Goal: Check status: Check status

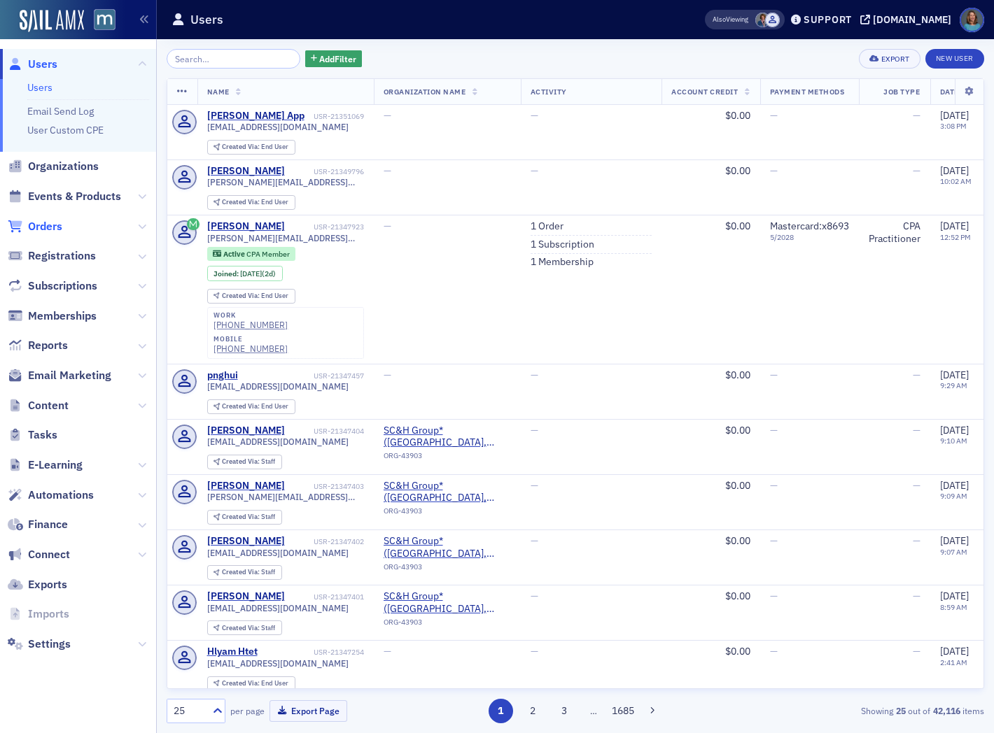
click at [44, 224] on span "Orders" at bounding box center [45, 226] width 34 height 15
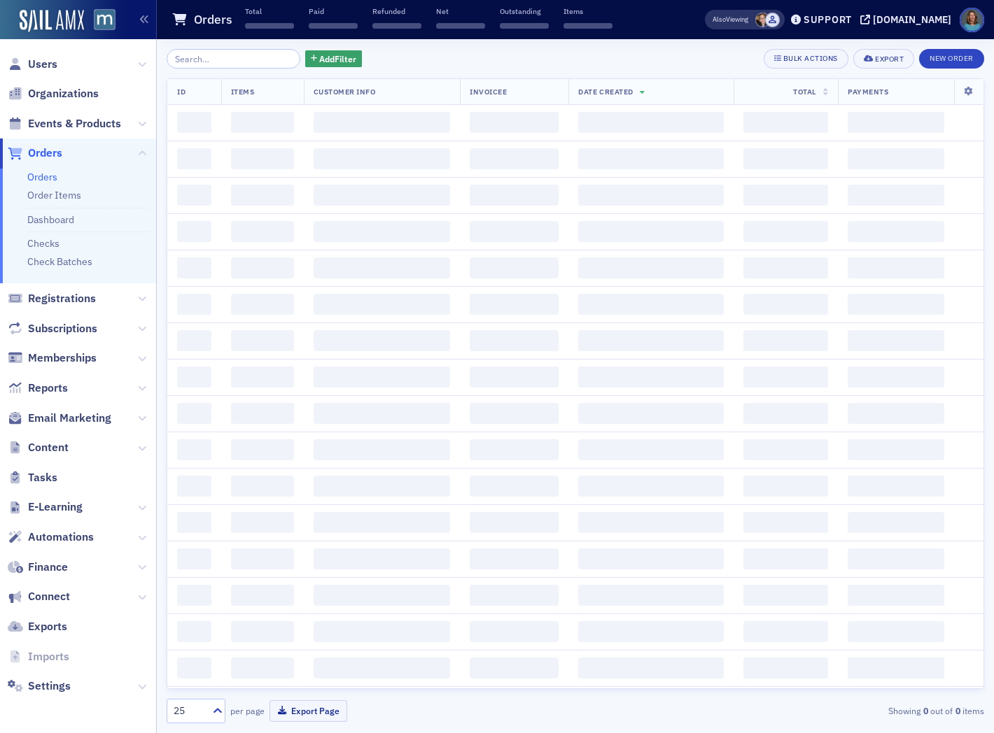
click at [213, 60] on input "search" at bounding box center [234, 59] width 134 height 20
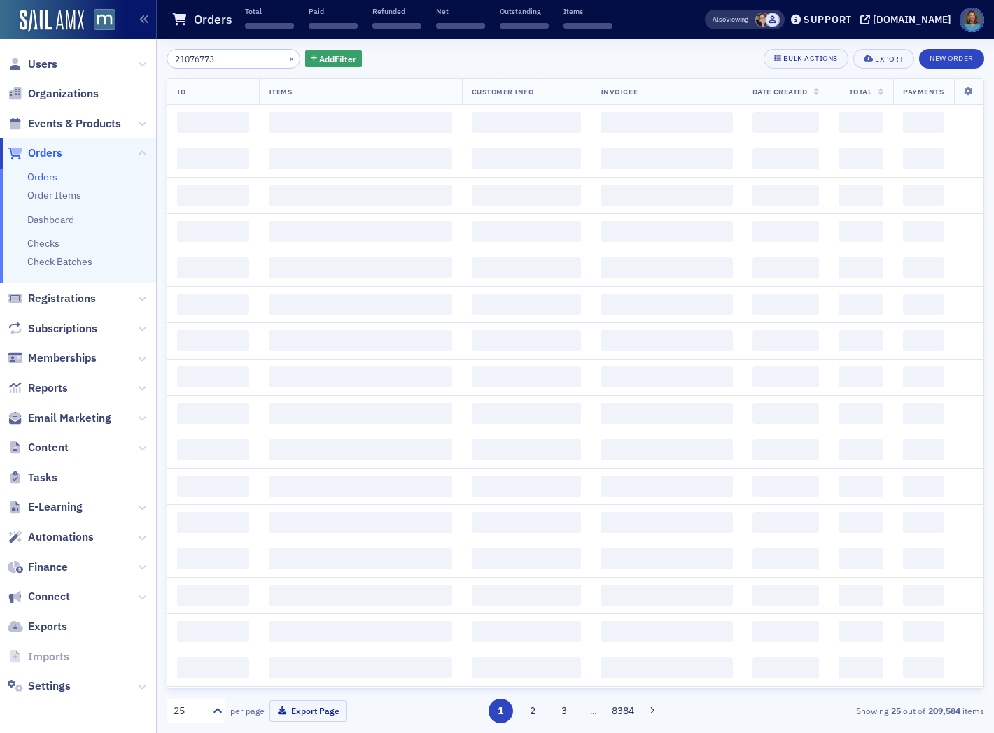
type input "21076773"
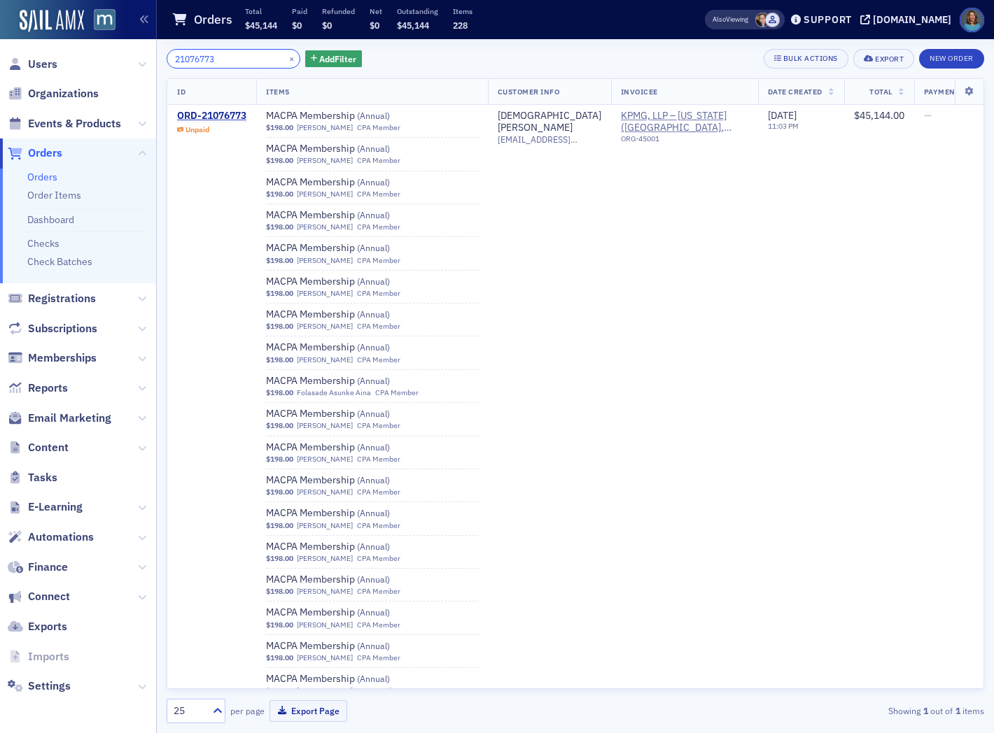
drag, startPoint x: 243, startPoint y: 57, endPoint x: 148, endPoint y: 50, distance: 94.7
click at [148, 50] on div "Users Organizations Events & Products Orders Orders Order Items Dashboard Check…" at bounding box center [497, 366] width 994 height 733
click at [73, 122] on span "Events & Products" at bounding box center [74, 123] width 93 height 15
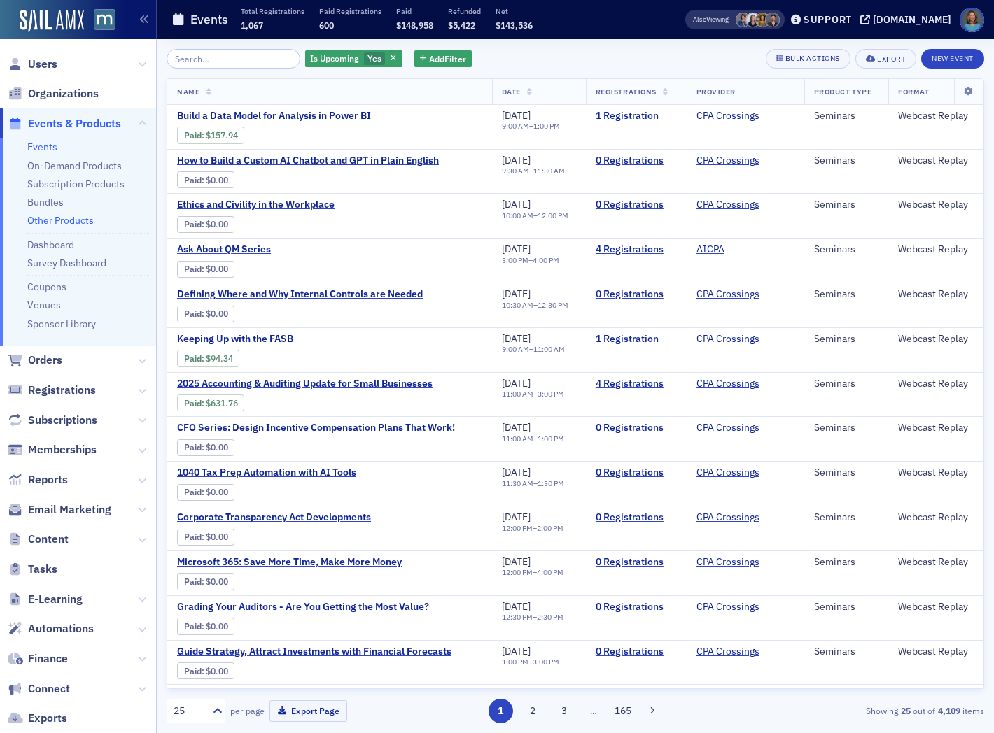
click at [64, 222] on link "Other Products" at bounding box center [60, 220] width 66 height 13
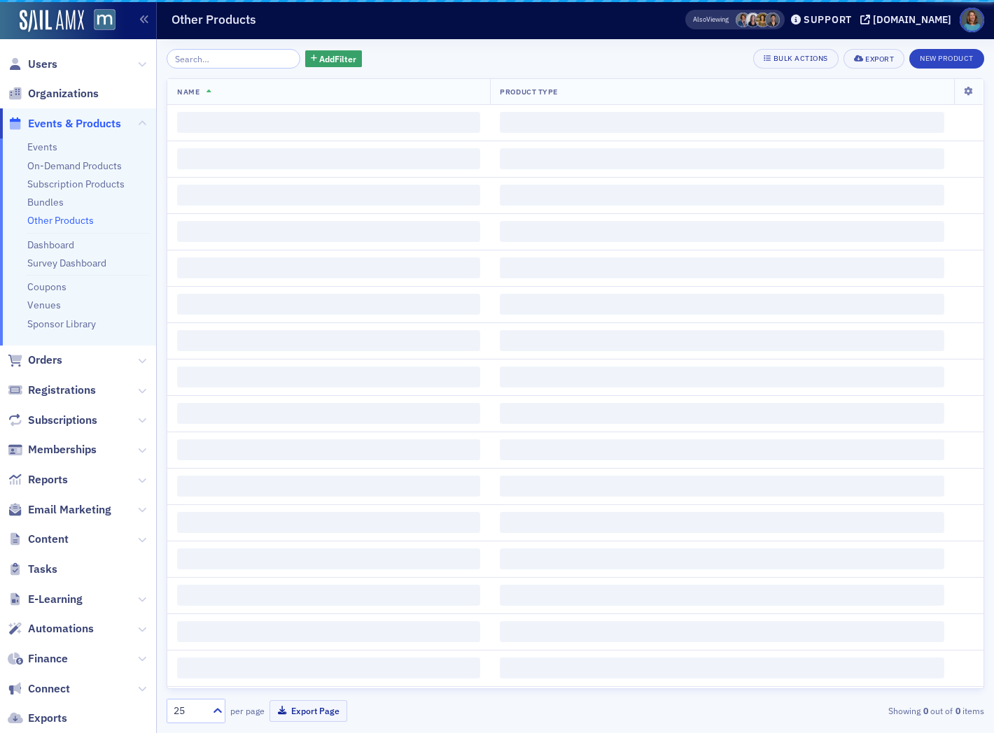
click at [222, 60] on input "search" at bounding box center [234, 59] width 134 height 20
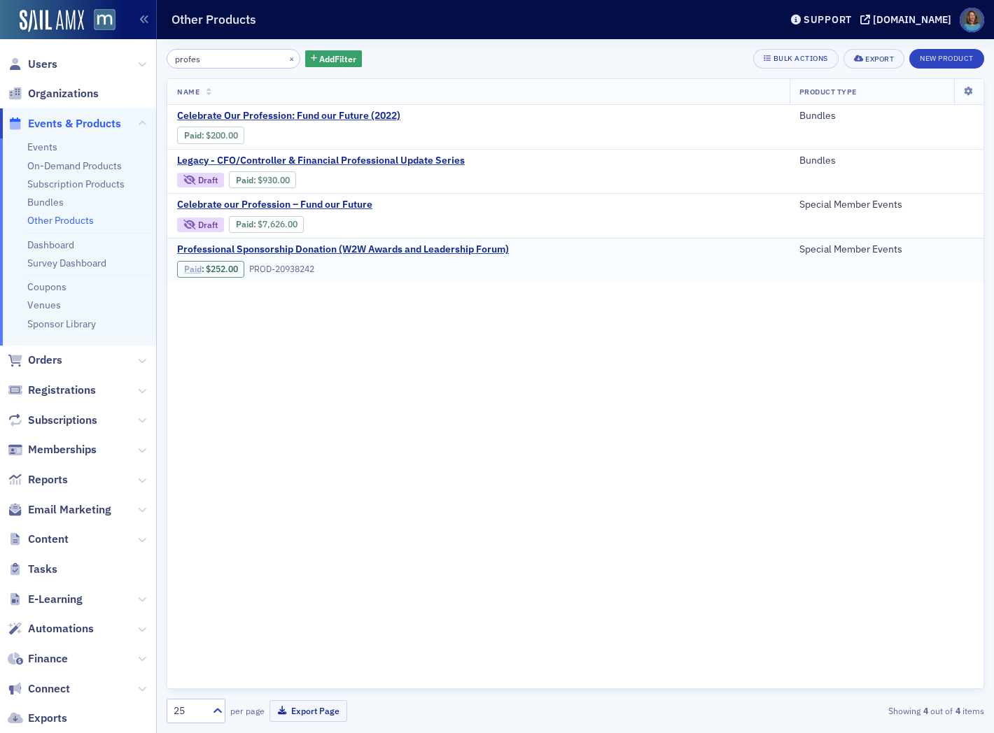
type input "profes"
click at [189, 268] on link "Paid" at bounding box center [192, 269] width 17 height 10
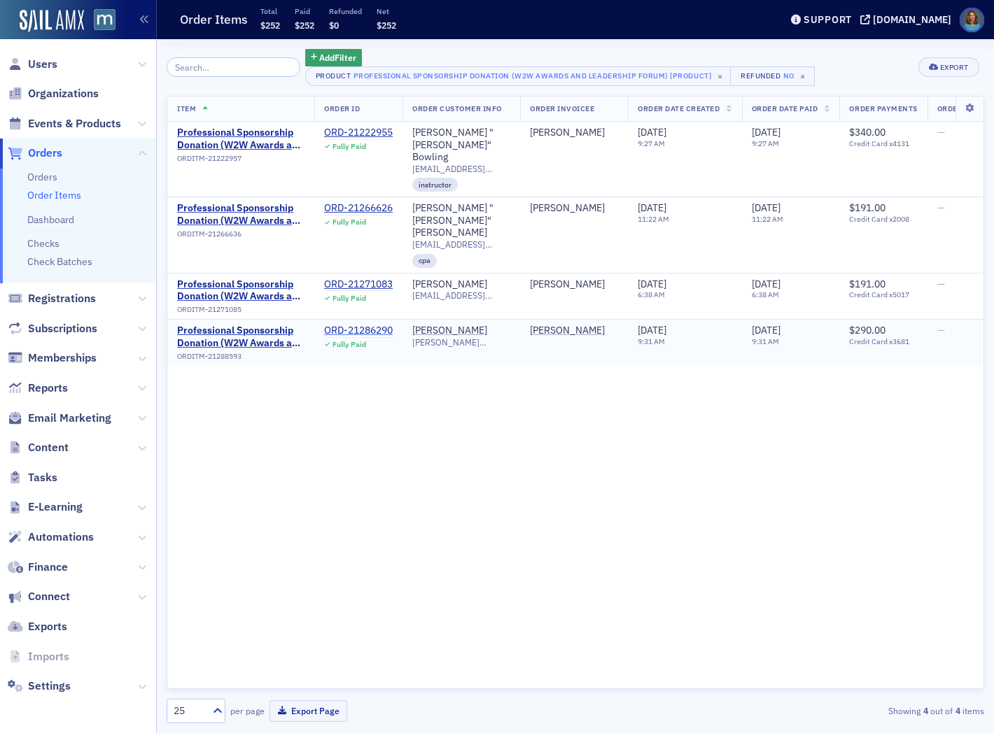
click at [365, 325] on div "ORD-21286290" at bounding box center [358, 331] width 69 height 13
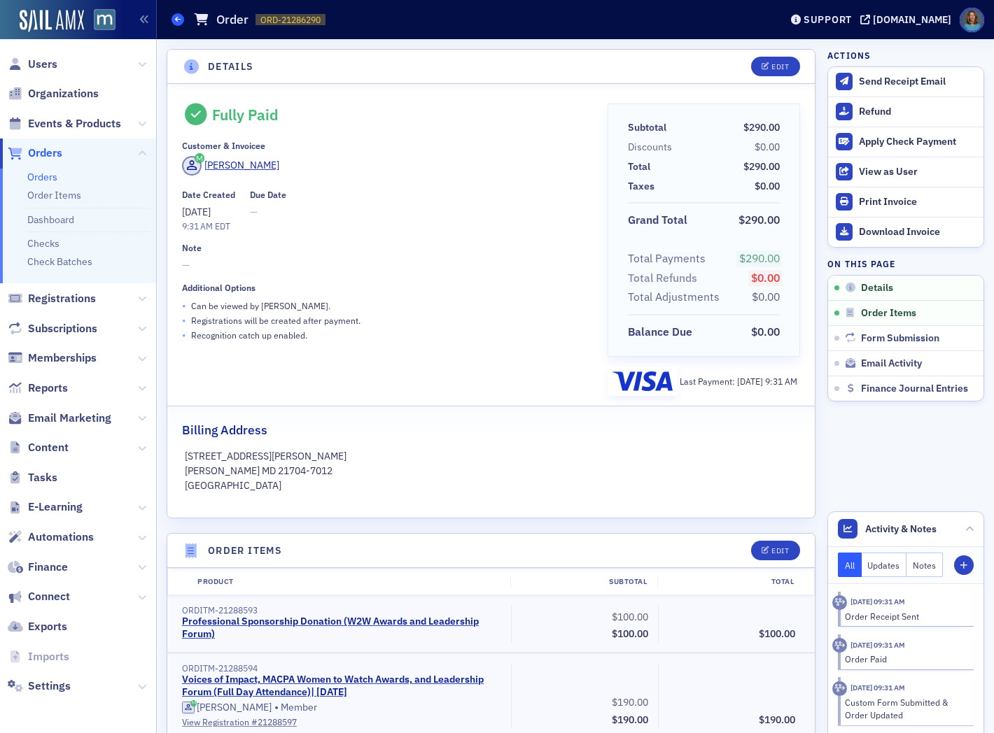
click at [180, 17] on icon at bounding box center [178, 19] width 6 height 6
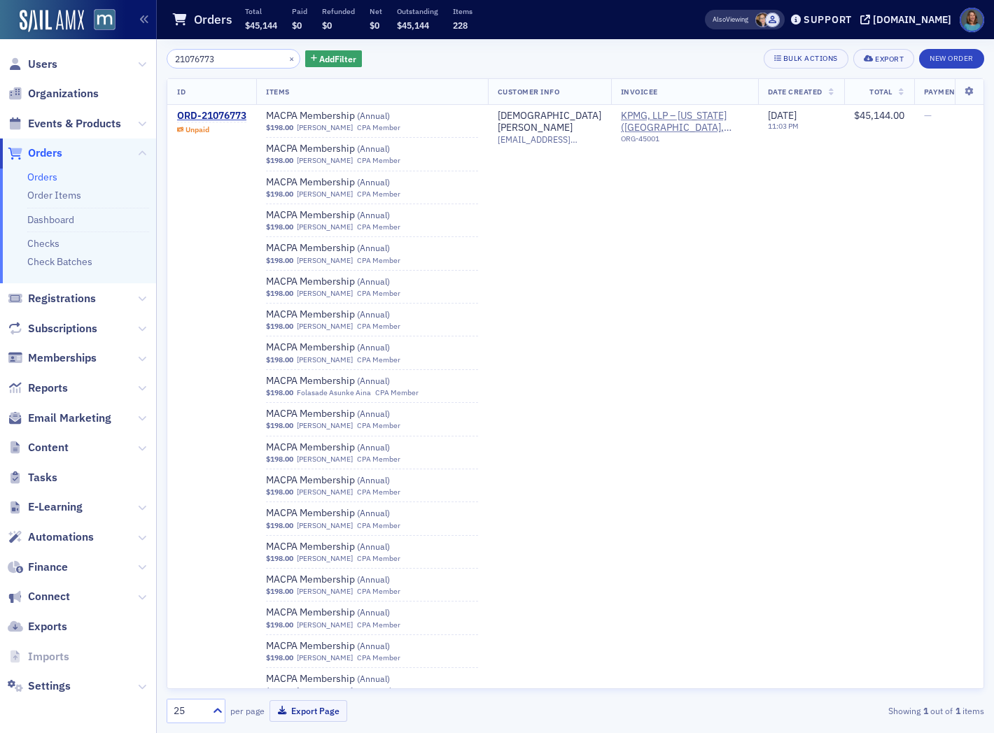
click at [135, 120] on span "Events & Products" at bounding box center [78, 123] width 156 height 30
click at [54, 196] on link "Order Items" at bounding box center [54, 195] width 54 height 13
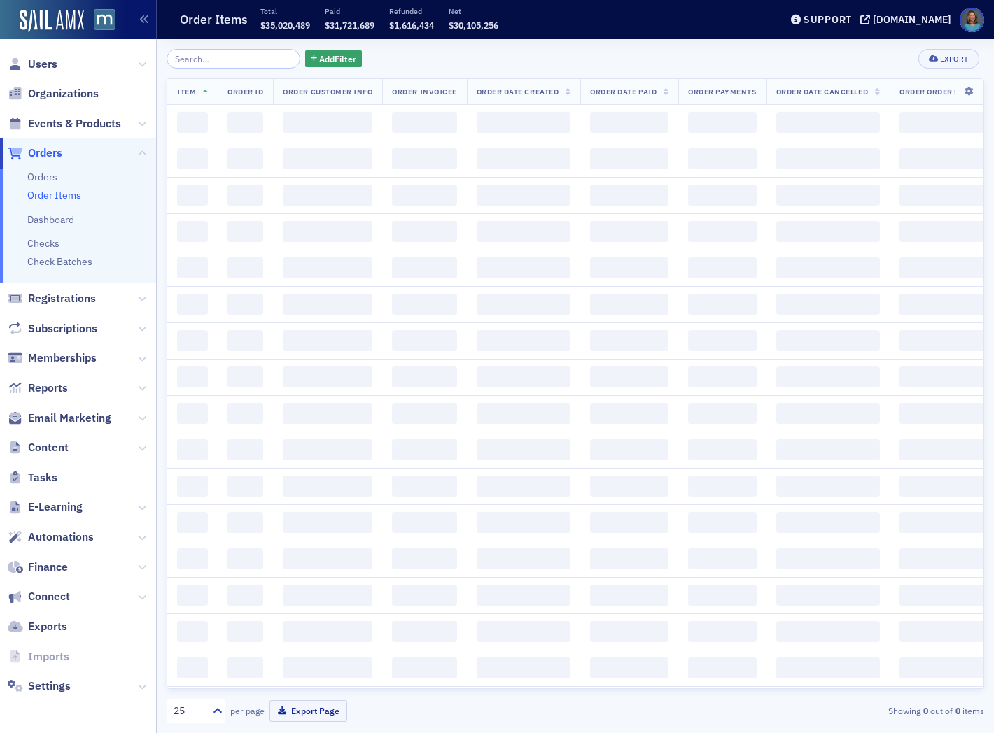
click at [234, 59] on input "search" at bounding box center [234, 59] width 134 height 20
